Goal: Check status: Check status

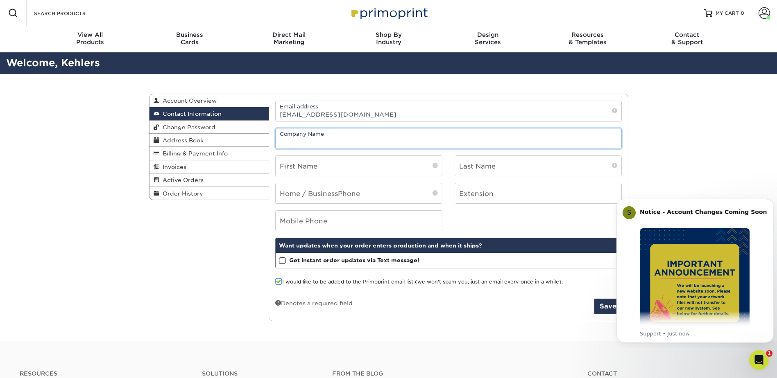
click at [340, 146] on input "text" at bounding box center [449, 139] width 346 height 20
type input "O'Neil Building Corporation"
type input "[PERSON_NAME]"
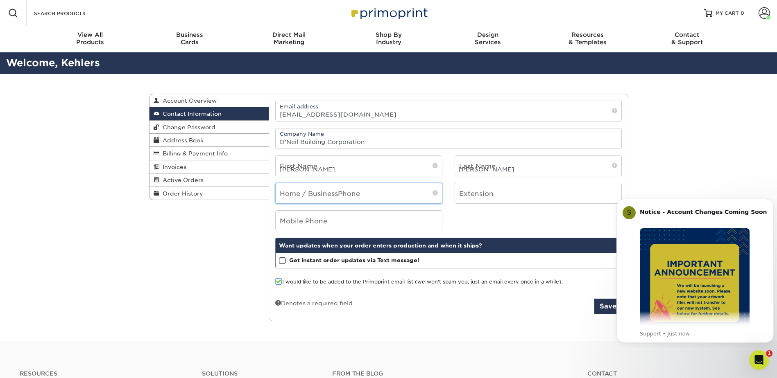
type input "2245657637"
click at [599, 308] on button "Save" at bounding box center [607, 307] width 27 height 16
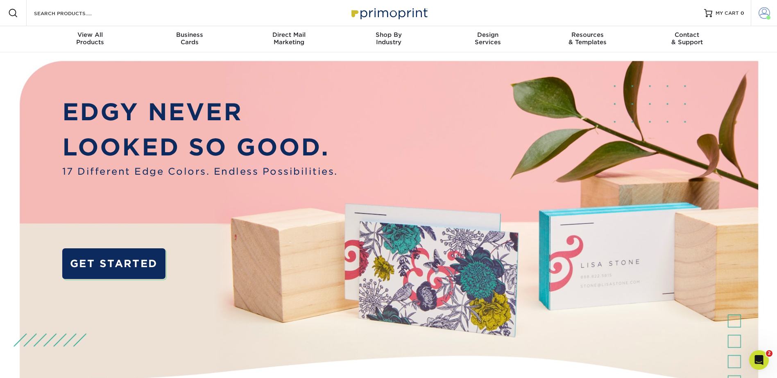
click at [766, 13] on span at bounding box center [764, 12] width 11 height 11
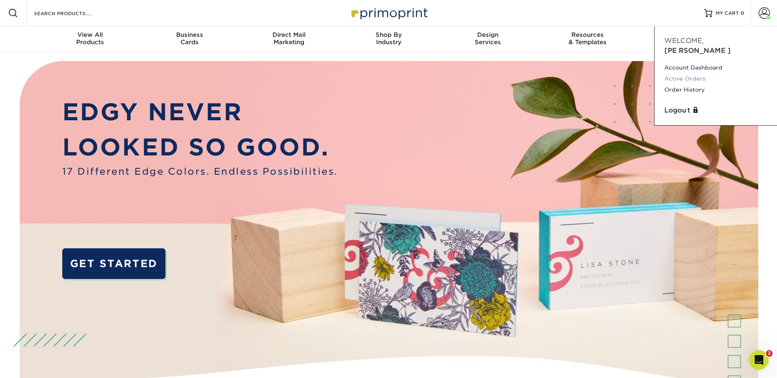
click at [695, 73] on link "Active Orders" at bounding box center [715, 78] width 103 height 11
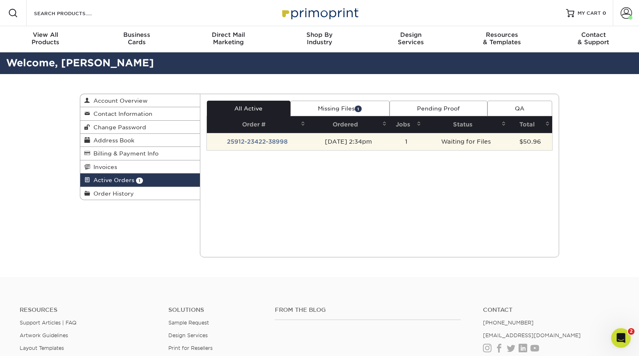
click at [281, 143] on td "25912-23422-38998" at bounding box center [257, 141] width 101 height 17
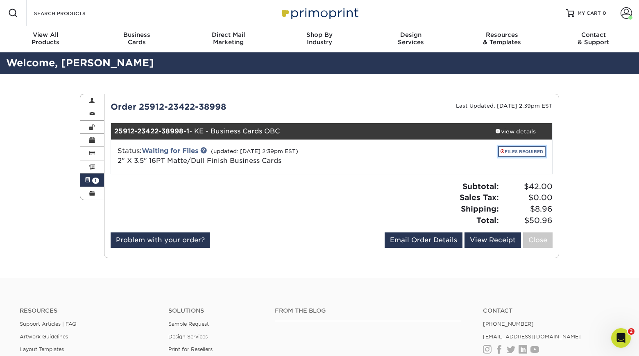
click at [506, 152] on link "FILES REQUIRED" at bounding box center [522, 151] width 48 height 11
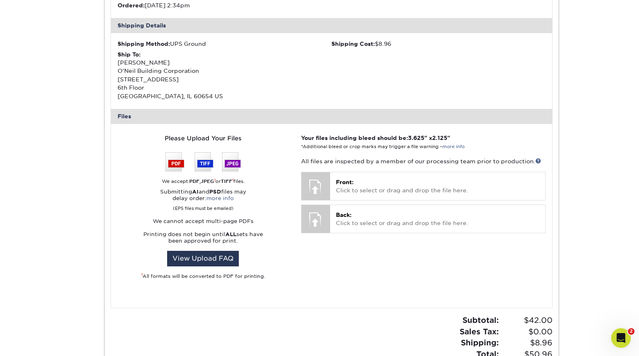
scroll to position [246, 0]
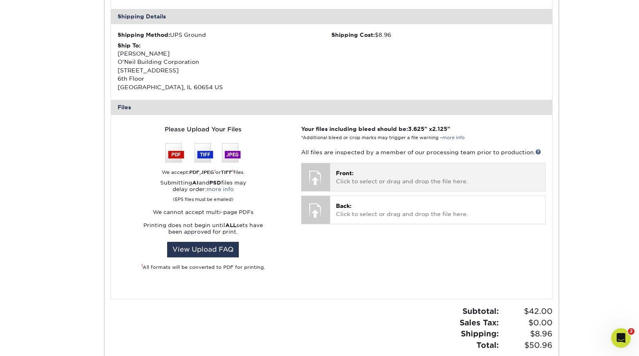
click at [319, 181] on div at bounding box center [315, 177] width 29 height 29
click at [340, 178] on p "Front: Click to select or drag and drop the file here." at bounding box center [438, 177] width 204 height 17
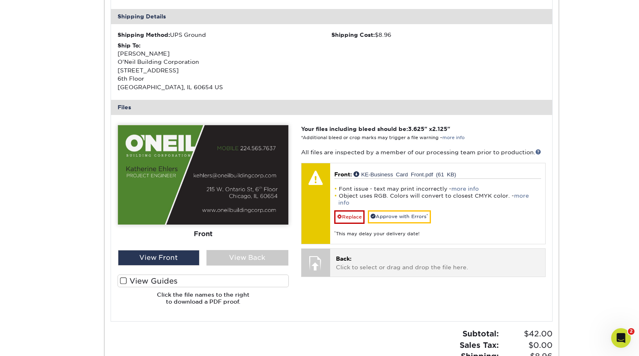
click at [326, 254] on div at bounding box center [315, 263] width 29 height 29
click at [313, 255] on div at bounding box center [315, 263] width 29 height 29
click at [345, 256] on p "Back: Click to select or drag and drop the file here." at bounding box center [438, 263] width 204 height 17
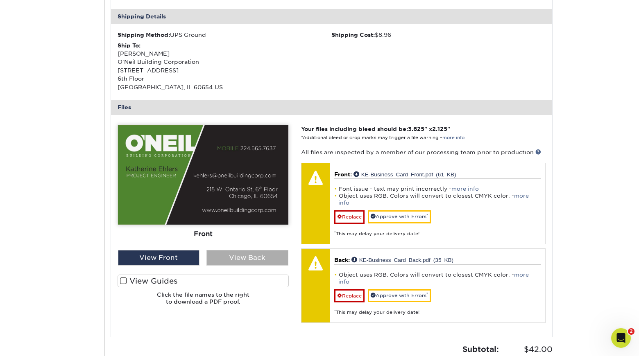
click at [257, 261] on div "View Back" at bounding box center [247, 258] width 82 height 16
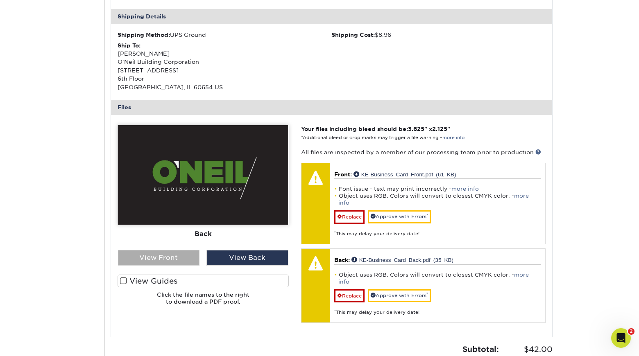
click at [184, 255] on div "View Front" at bounding box center [159, 258] width 82 height 16
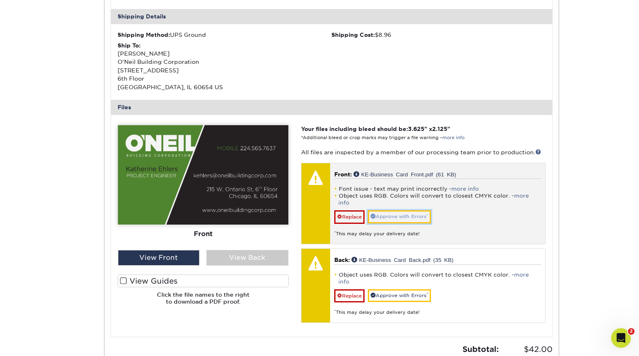
click at [381, 211] on link "Approve with Errors *" at bounding box center [399, 217] width 63 height 13
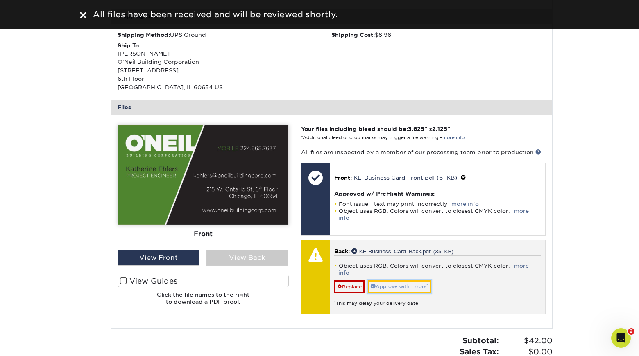
click at [385, 281] on link "Approve with Errors *" at bounding box center [399, 287] width 63 height 13
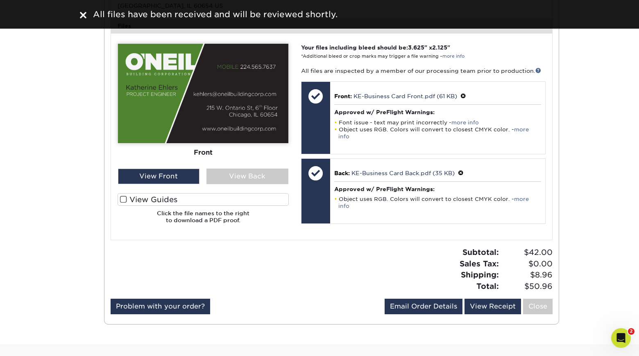
scroll to position [328, 0]
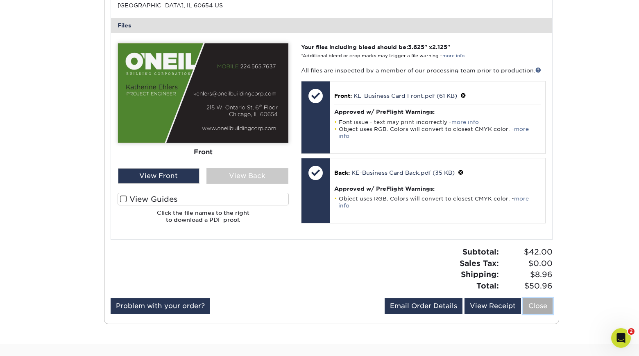
click at [535, 308] on link "Close" at bounding box center [537, 307] width 29 height 16
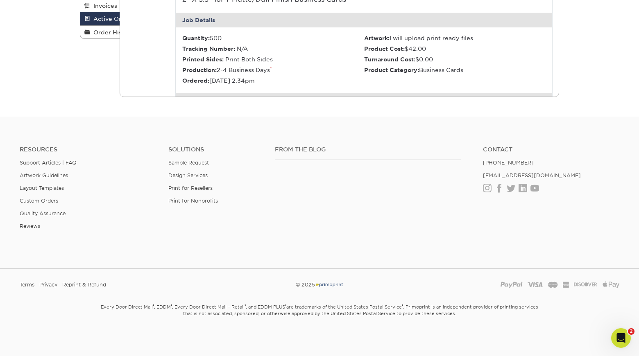
scroll to position [0, 0]
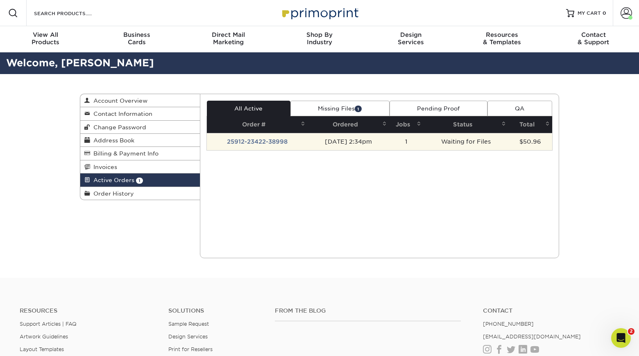
click at [246, 143] on td "25912-23422-38998" at bounding box center [257, 141] width 101 height 17
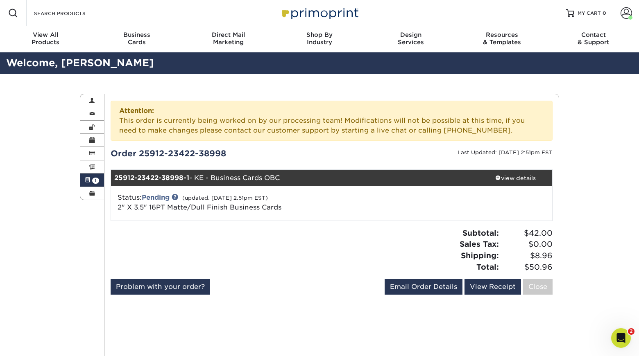
drag, startPoint x: 351, startPoint y: 250, endPoint x: 358, endPoint y: 245, distance: 8.8
click at [350, 250] on div "Subtotal: $42.00 Sales Tax: $0.00 Shipping: $8.96 Total: $50.96" at bounding box center [444, 250] width 227 height 45
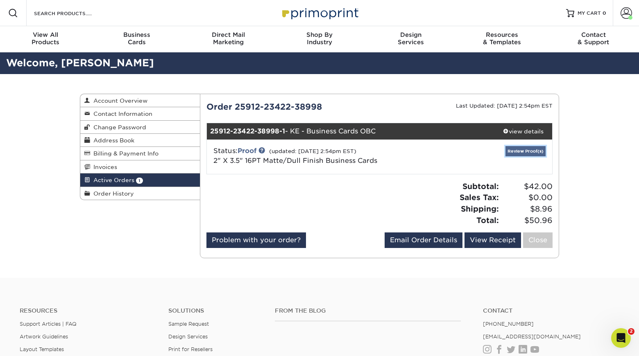
click at [514, 150] on link "Review Proof(s)" at bounding box center [525, 151] width 40 height 10
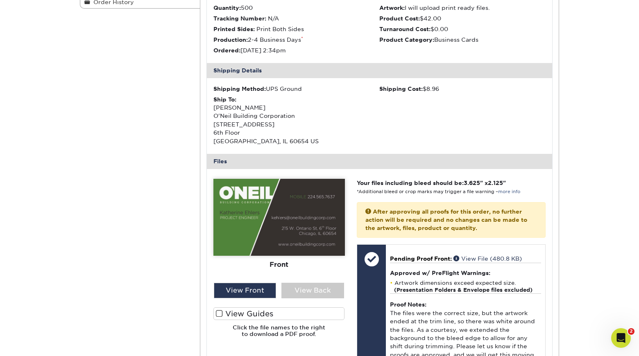
scroll to position [205, 0]
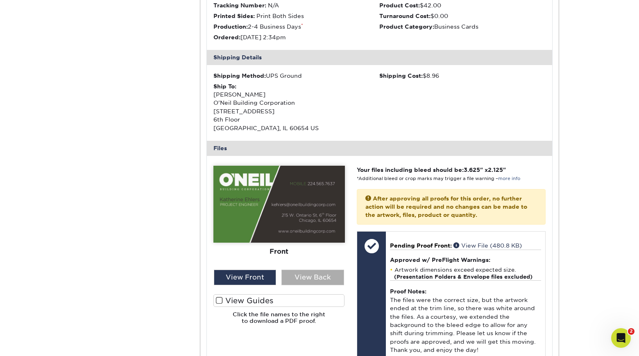
click at [295, 278] on div "View Back" at bounding box center [312, 278] width 63 height 16
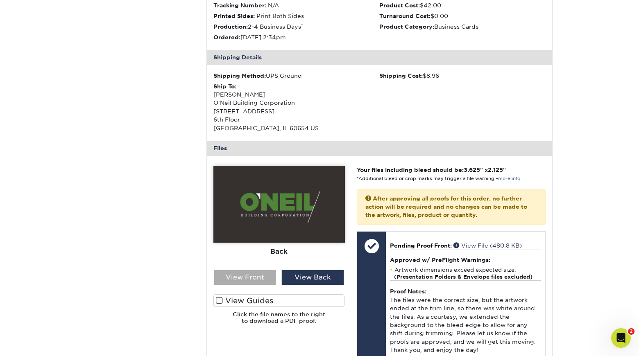
click at [251, 278] on div "View Front" at bounding box center [245, 278] width 63 height 16
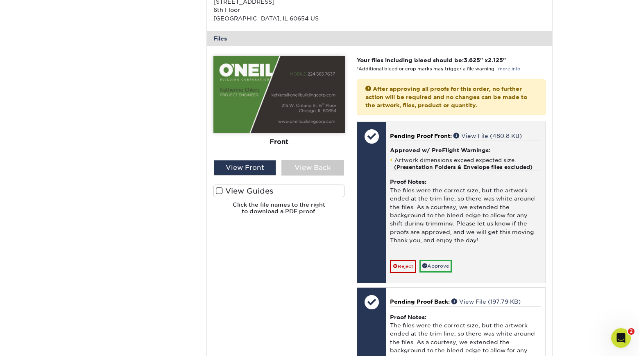
scroll to position [328, 0]
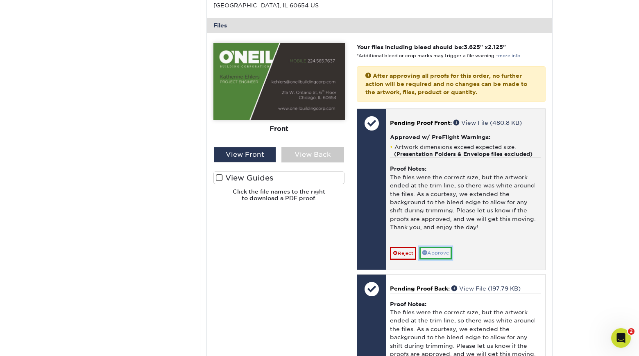
click at [432, 254] on link "Approve" at bounding box center [435, 253] width 32 height 13
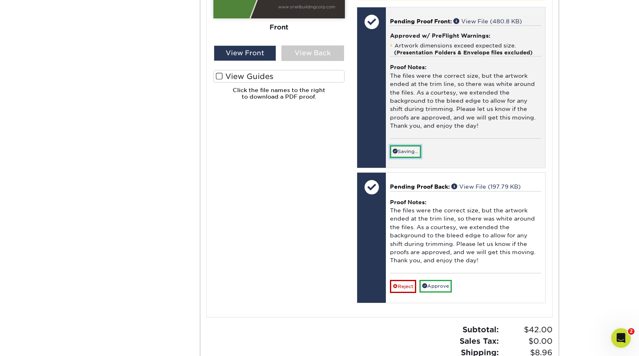
scroll to position [451, 0]
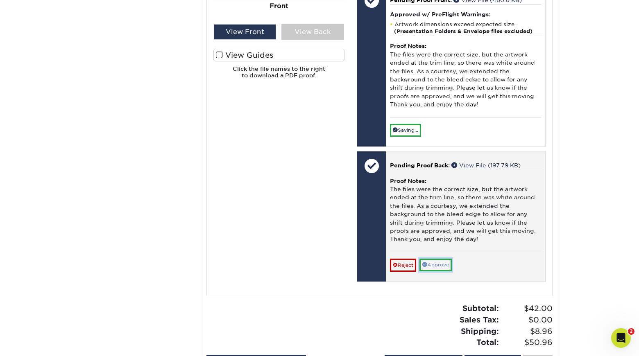
click at [441, 265] on link "Approve" at bounding box center [435, 265] width 32 height 13
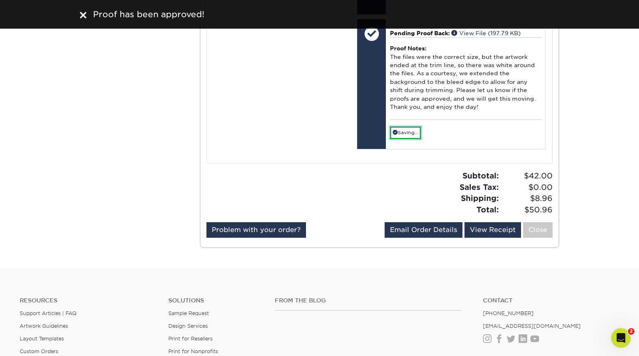
scroll to position [573, 0]
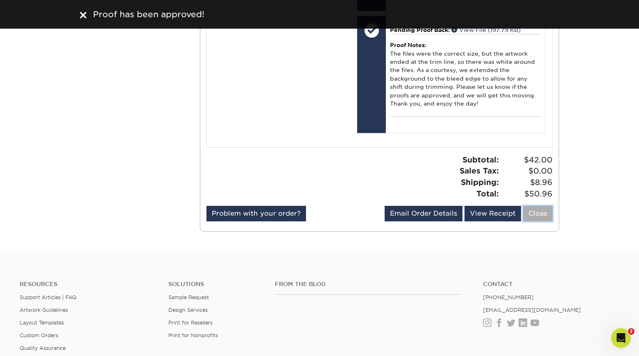
click at [546, 215] on link "Close" at bounding box center [537, 214] width 29 height 16
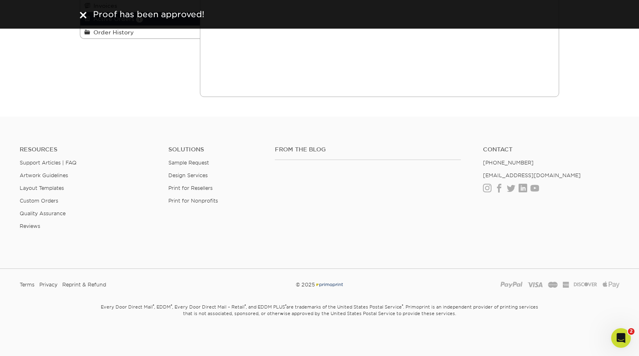
scroll to position [0, 0]
